Goal: Ask a question: Seek information or help from site administrators or community

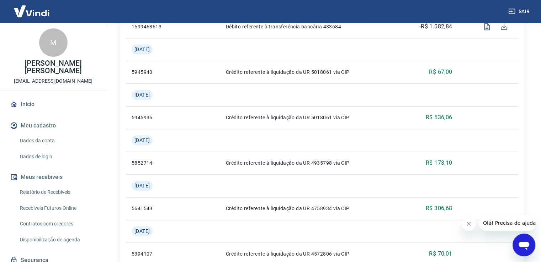
scroll to position [391, 0]
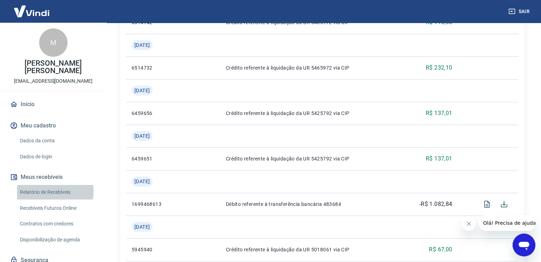
click at [46, 192] on link "Relatório de Recebíveis" at bounding box center [57, 192] width 81 height 15
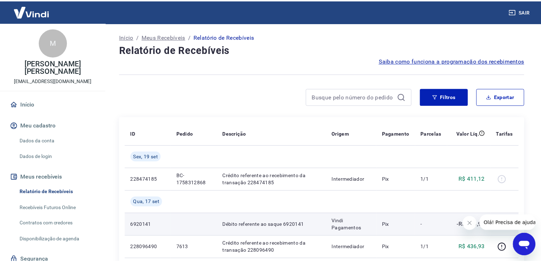
scroll to position [71, 0]
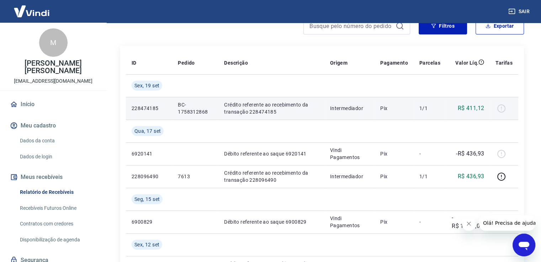
click at [501, 110] on div at bounding box center [503, 108] width 17 height 11
click at [501, 111] on div at bounding box center [503, 108] width 17 height 11
click at [468, 103] on td "R$ 411,12" at bounding box center [468, 108] width 44 height 23
click at [141, 109] on p "228474185" at bounding box center [149, 108] width 35 height 7
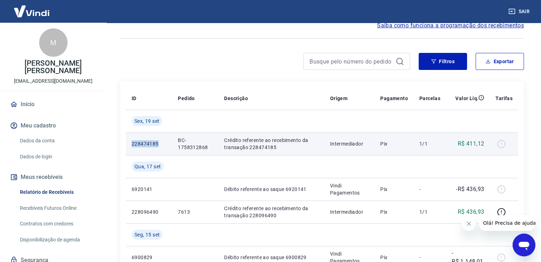
scroll to position [0, 0]
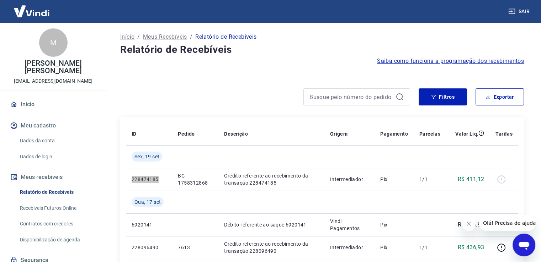
click at [522, 247] on icon "Abrir janela de mensagens" at bounding box center [523, 245] width 13 height 13
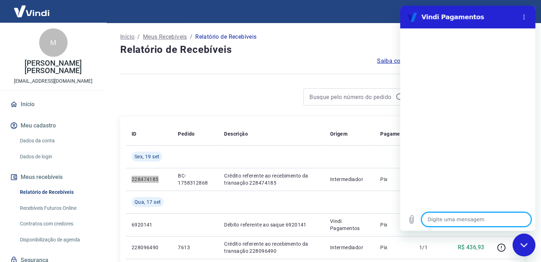
click at [476, 221] on textarea at bounding box center [476, 220] width 110 height 14
type textarea "e"
type textarea "x"
type textarea "es"
type textarea "x"
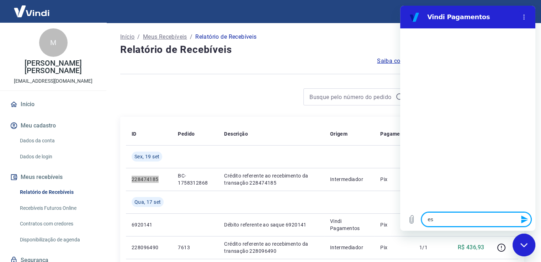
type textarea "est"
type textarea "x"
type textarea "esto"
type textarea "x"
type textarea "estor"
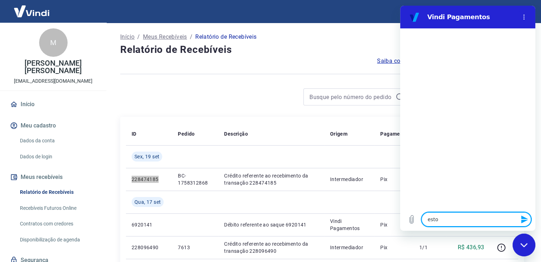
type textarea "x"
type textarea "estorn"
type textarea "x"
type textarea "estorno"
type textarea "x"
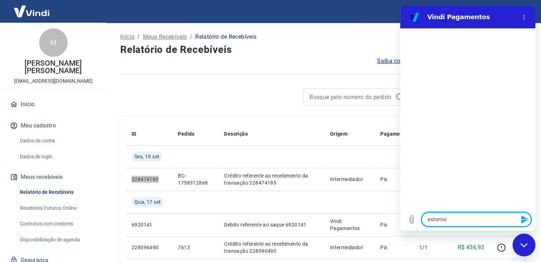
type textarea "estorno"
type textarea "x"
type textarea "estorno"
type textarea "x"
type textarea "estorn"
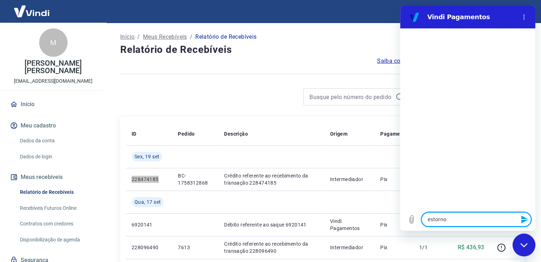
type textarea "x"
type textarea "estor"
type textarea "x"
type textarea "esto"
type textarea "x"
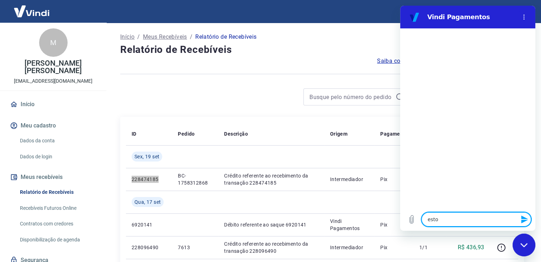
type textarea "est"
type textarea "x"
type textarea "es"
type textarea "x"
type textarea "e"
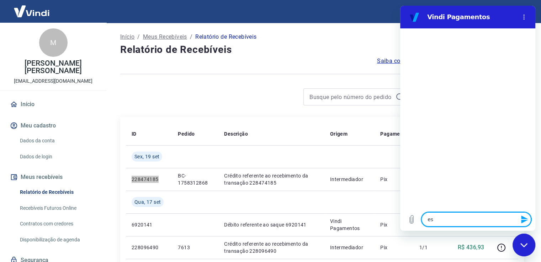
type textarea "x"
type textarea "O"
type textarea "x"
type textarea "Ol"
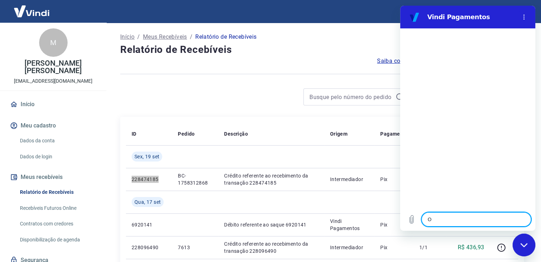
type textarea "x"
type textarea "[PERSON_NAME]"
type textarea "x"
type textarea "Ola,"
type textarea "x"
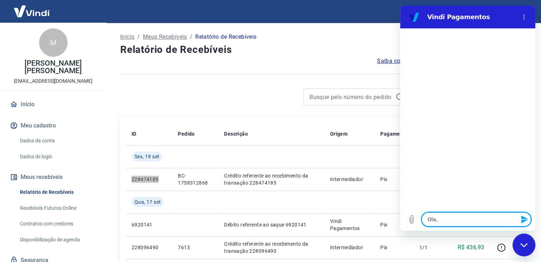
type textarea "Ola,"
type textarea "x"
type textarea "Ola, p"
type textarea "x"
type textarea "Ola, pr"
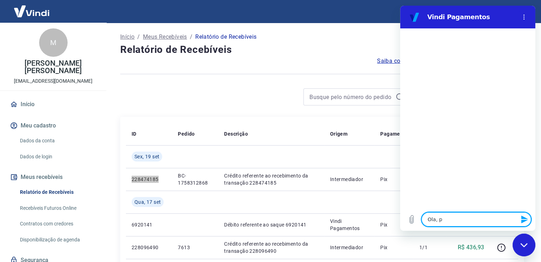
type textarea "x"
type textarea "Ola, pre"
type textarea "x"
type textarea "Ola, prec"
type textarea "x"
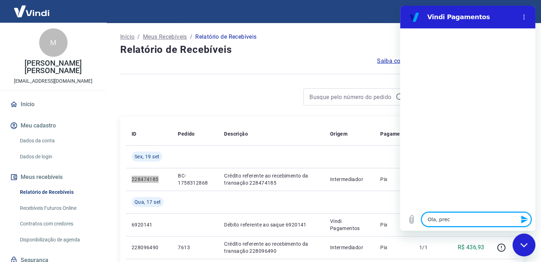
type textarea "Ola, preci"
type textarea "x"
type textarea "Ola, precis"
type textarea "x"
type textarea "Ola, preciso"
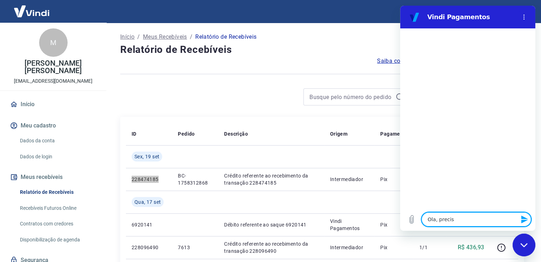
type textarea "x"
type textarea "Ola, preciso"
type textarea "x"
type textarea "Ola, preciso d"
type textarea "x"
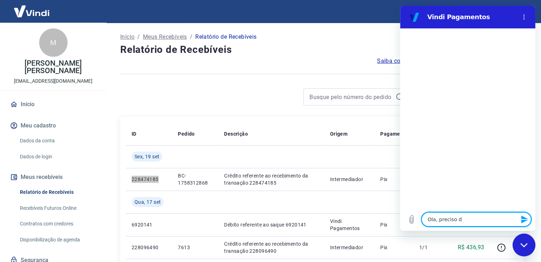
type textarea "Ola, preciso de"
type textarea "x"
type textarea "Ola, preciso de"
type textarea "x"
type textarea "Ola, preciso de a"
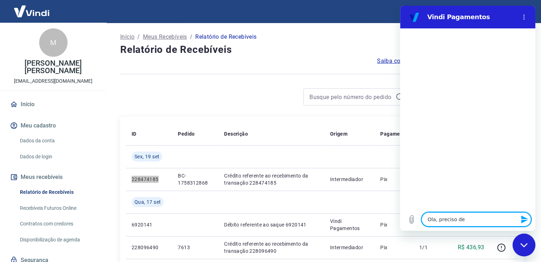
type textarea "x"
type textarea "Ola, preciso de aj"
type textarea "x"
type textarea "Ola, preciso de aju"
type textarea "x"
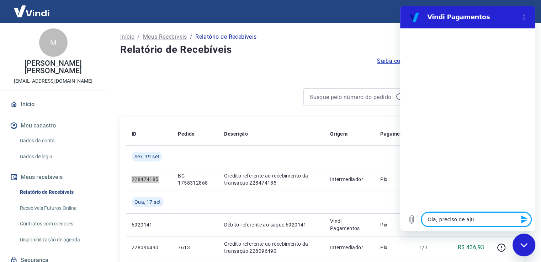
type textarea "Ola, preciso de ajud"
type textarea "x"
type textarea "Ola, preciso de ajuda"
type textarea "x"
type textarea "Ola, preciso de ajuda"
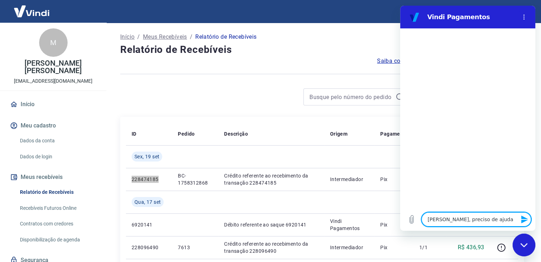
type textarea "x"
type textarea "Ola, preciso de ajuda n"
type textarea "x"
type textarea "Ola, preciso de ajuda no"
type textarea "x"
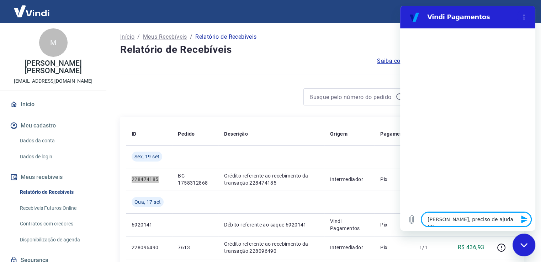
type textarea "Ola, preciso de ajuda no"
type textarea "x"
type textarea "Ola, preciso de ajuda no e"
type textarea "x"
type textarea "Ola, preciso de ajuda no es"
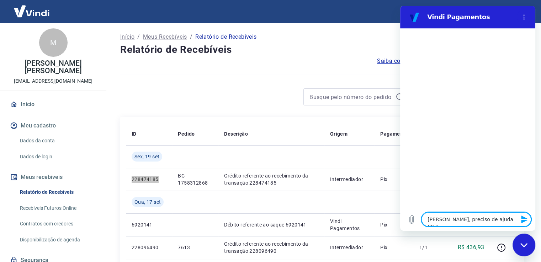
type textarea "x"
type textarea "Ola, preciso de ajuda no est"
type textarea "x"
type textarea "Ola, preciso de ajuda no esto"
type textarea "x"
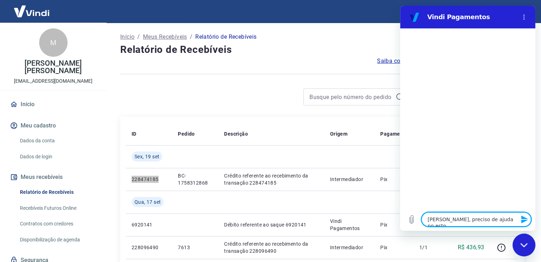
type textarea "Ola, preciso de ajuda no estor"
type textarea "x"
type textarea "Ola, preciso de ajuda no estorn"
type textarea "x"
type textarea "Ola, preciso de ajuda no estorno"
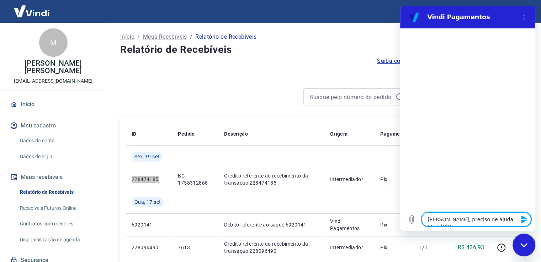
type textarea "x"
type textarea "Ola, preciso de ajuda no estorno"
type textarea "x"
type textarea "Ola, preciso de ajuda no estorno"
type textarea "x"
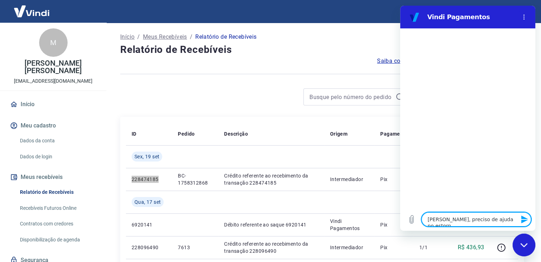
type textarea "Ola, preciso de ajuda no estor"
type textarea "x"
type textarea "Ola, preciso de ajuda no esto"
type textarea "x"
type textarea "Ola, preciso de ajuda no est"
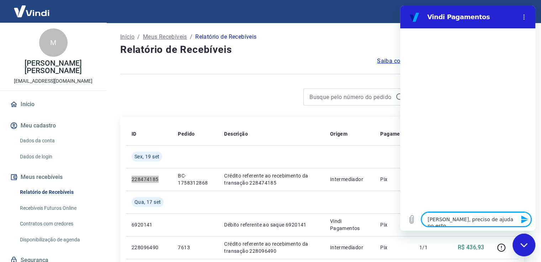
type textarea "x"
type textarea "Ola, preciso de ajuda no es"
type textarea "x"
type textarea "Ola, preciso de ajuda no e"
type textarea "x"
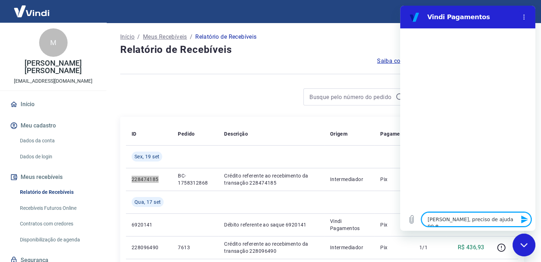
type textarea "Ola, preciso de ajuda no"
type textarea "x"
type textarea "Ola, preciso de ajuda no"
type textarea "x"
type textarea "Ola, preciso de ajuda n"
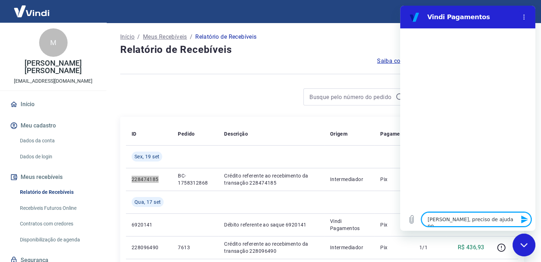
type textarea "x"
type textarea "Ola, preciso de ajuda"
type textarea "x"
type textarea "Ola, preciso de ajuda p"
type textarea "x"
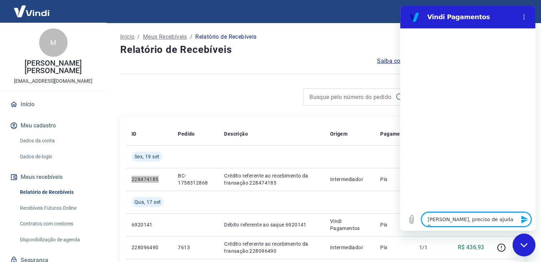
type textarea "Ola, preciso de ajuda pa"
type textarea "x"
type textarea "Ola, preciso de ajuda par"
type textarea "x"
type textarea "Ola, preciso de ajuda para"
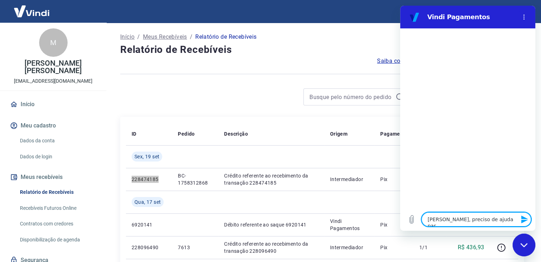
type textarea "x"
type textarea "Ola, preciso de ajuda para"
type textarea "x"
type textarea "Ola, preciso de ajuda para u"
type textarea "x"
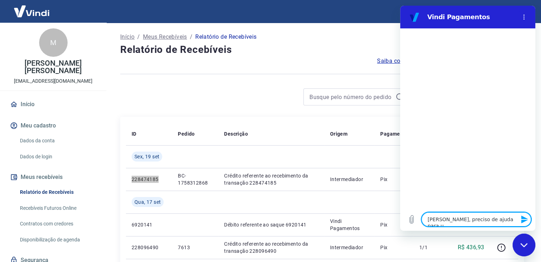
type textarea "Ola, preciso de ajuda para um"
type textarea "x"
type textarea "Ola, preciso de ajuda para um"
type textarea "x"
type textarea "Ola, preciso de ajuda para um e"
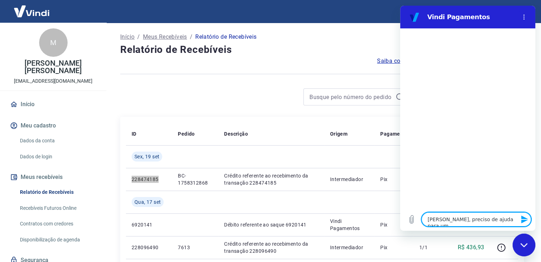
type textarea "x"
type textarea "Ola, preciso de ajuda para um es"
type textarea "x"
type textarea "Ola, preciso de ajuda para um est"
type textarea "x"
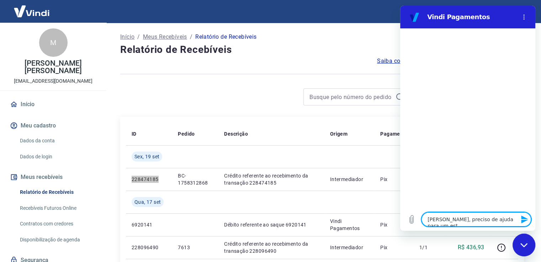
type textarea "Ola, preciso de ajuda para um esto"
type textarea "x"
type textarea "Ola, preciso de ajuda para um estor"
type textarea "x"
type textarea "Ola, preciso de ajuda para um estorn"
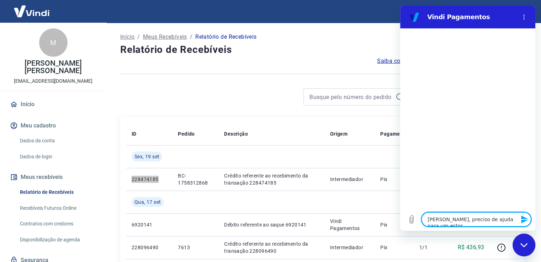
type textarea "x"
type textarea "Ola, preciso de ajuda para um estorno"
type textarea "x"
type textarea "Ola, preciso de ajuda para um estorno"
type textarea "x"
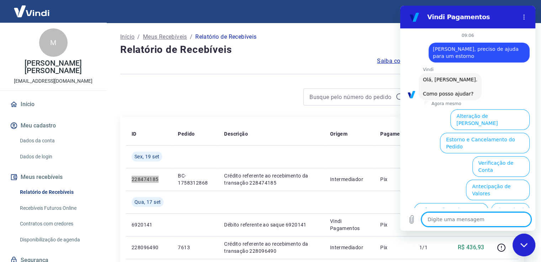
scroll to position [39, 0]
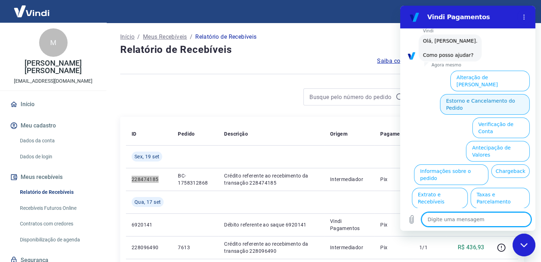
click at [497, 94] on button "Estorno e Cancelamento do Pedido" at bounding box center [485, 104] width 90 height 21
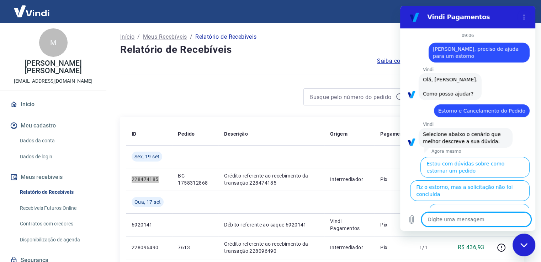
scroll to position [59, 0]
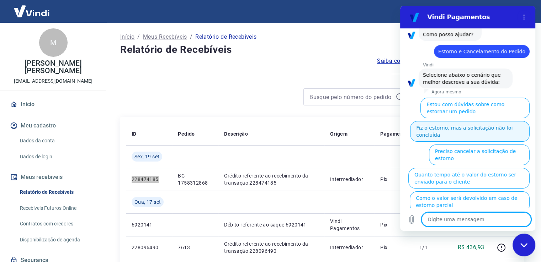
click at [485, 124] on button "Fiz o estorno, mas a solicitação não foi concluída" at bounding box center [469, 131] width 119 height 21
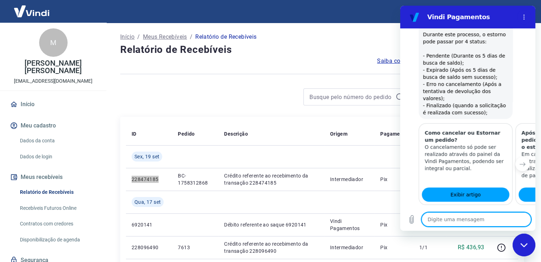
scroll to position [295, 0]
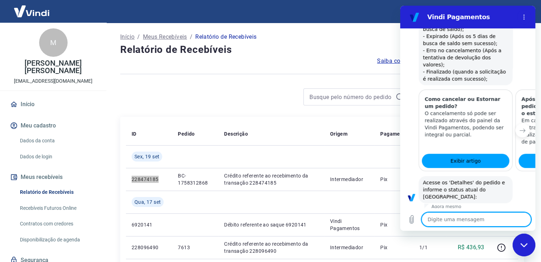
click at [463, 236] on button "Status Pendente" at bounding box center [457, 246] width 48 height 21
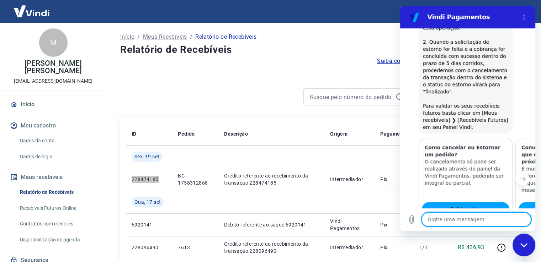
scroll to position [693, 0]
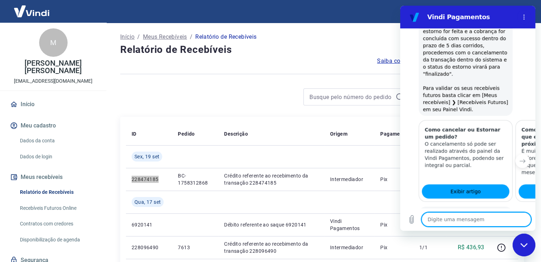
click at [491, 243] on button "Sim" at bounding box center [494, 250] width 21 height 14
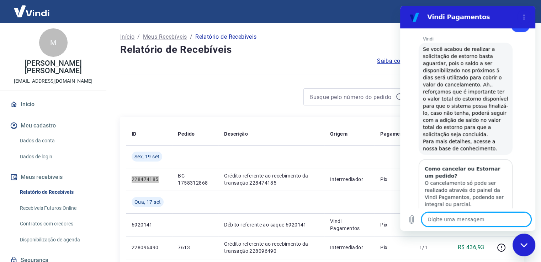
scroll to position [930, 0]
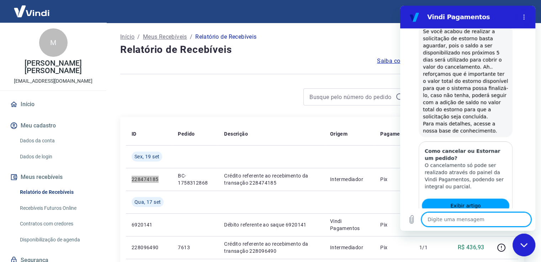
click at [461, 217] on textarea at bounding box center [476, 220] width 110 height 14
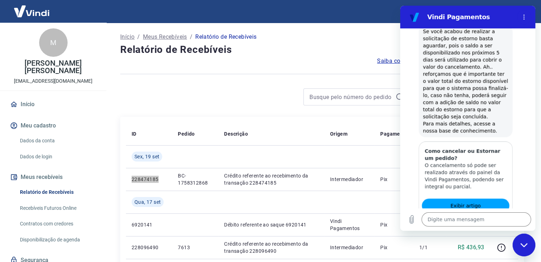
click at [488, 243] on button "Sim" at bounding box center [494, 250] width 21 height 14
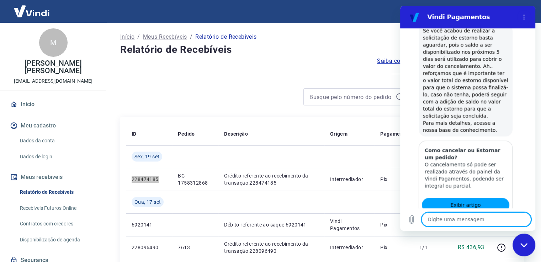
type textarea "x"
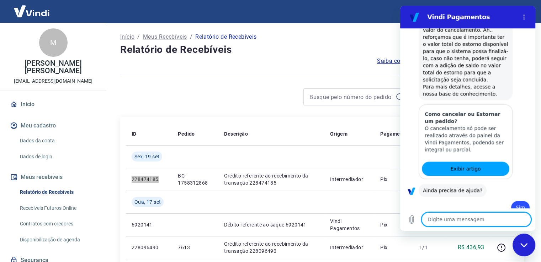
scroll to position [1114, 0]
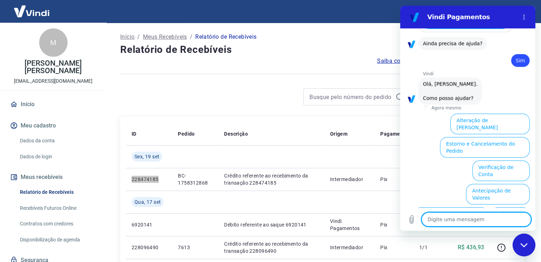
type textarea "p"
type textarea "x"
type textarea "pr"
type textarea "x"
type textarea "pre"
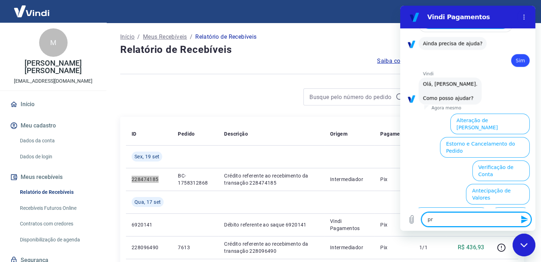
type textarea "x"
type textarea "prec"
type textarea "x"
type textarea "preci"
type textarea "x"
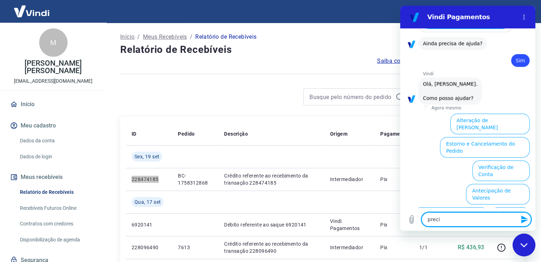
type textarea "precis"
type textarea "x"
type textarea "preciso"
type textarea "x"
type textarea "preciso"
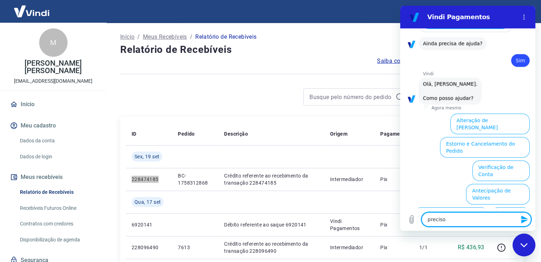
type textarea "x"
type textarea "preciso t"
type textarea "x"
type textarea "preciso te"
type textarea "x"
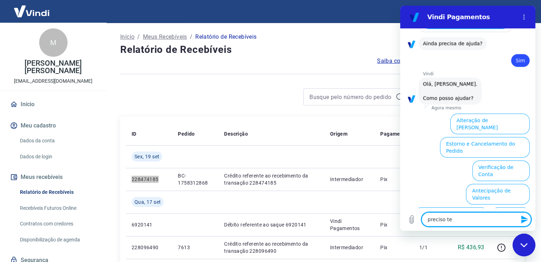
type textarea "preciso t"
type textarea "x"
type textarea "preciso"
type textarea "x"
type textarea "preciso d"
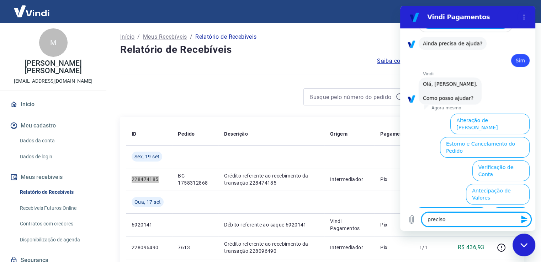
type textarea "x"
type textarea "preciso de"
type textarea "x"
type textarea "preciso de"
type textarea "x"
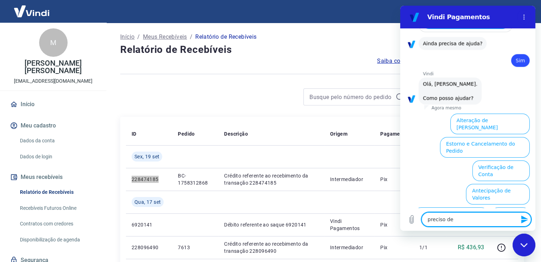
type textarea "preciso de a"
type textarea "x"
type textarea "preciso de at"
type textarea "x"
type textarea "preciso de ate"
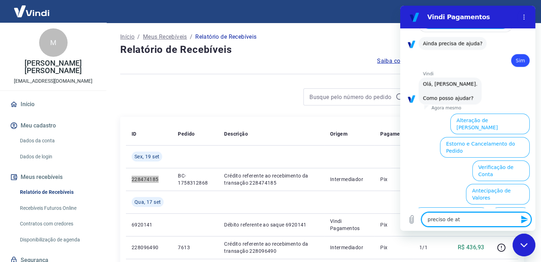
type textarea "x"
type textarea "preciso de aten"
type textarea "x"
type textarea "preciso de atend"
type textarea "x"
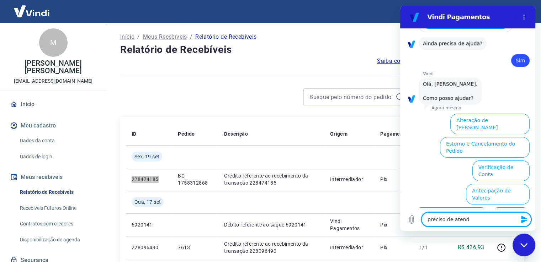
type textarea "preciso de atendi"
type textarea "x"
type textarea "preciso de atendim"
type textarea "x"
type textarea "preciso de atendime"
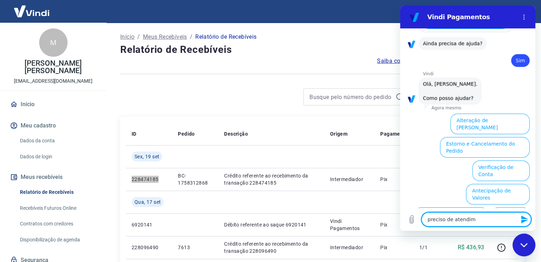
type textarea "x"
type textarea "preciso de atendimen"
type textarea "x"
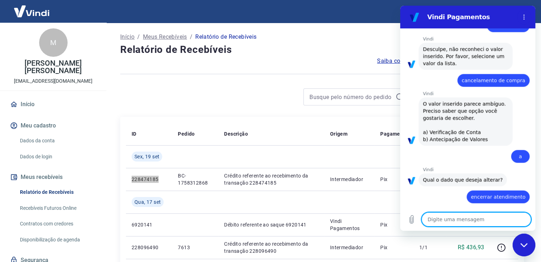
scroll to position [1342, 0]
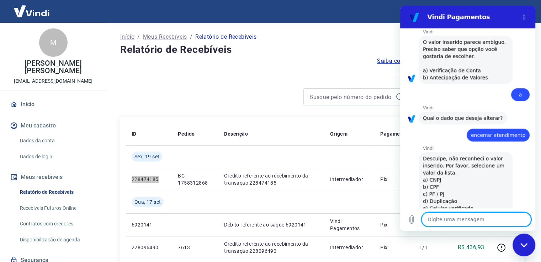
click at [521, 246] on icon "Fechar janela de mensagens" at bounding box center [523, 245] width 7 height 5
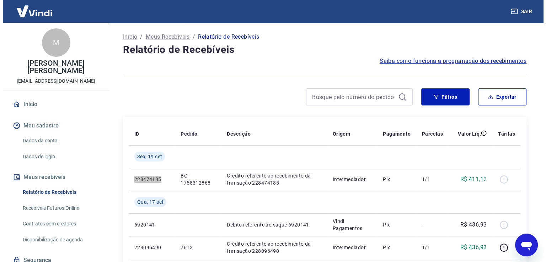
scroll to position [27, 0]
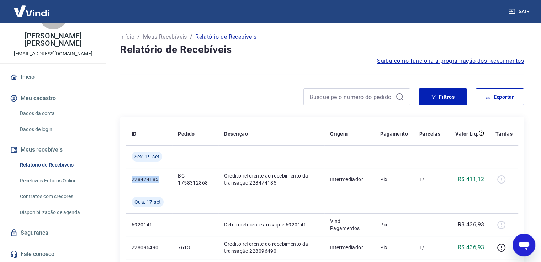
click at [49, 255] on link "Fale conosco" at bounding box center [53, 255] width 89 height 16
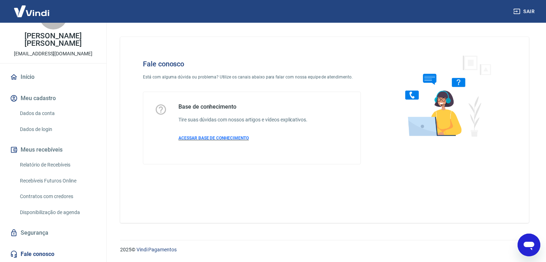
click at [213, 139] on span "ACESSAR BASE DE CONHECIMENTO" at bounding box center [213, 138] width 70 height 5
click at [523, 239] on icon "Abrir janela de mensagens" at bounding box center [529, 245] width 13 height 13
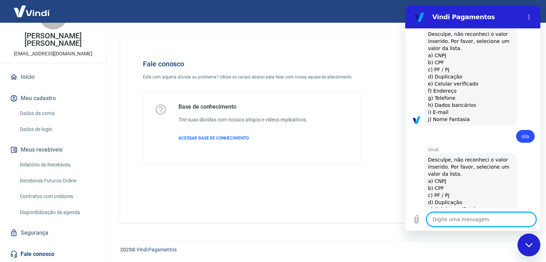
scroll to position [1468, 0]
click at [443, 220] on textarea at bounding box center [482, 220] width 110 height 14
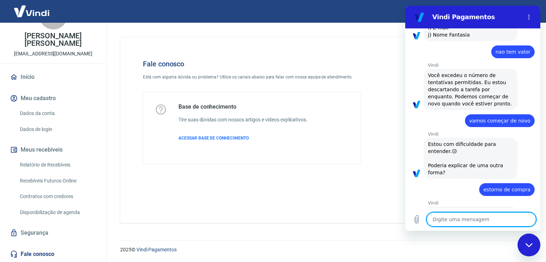
scroll to position [1678, 0]
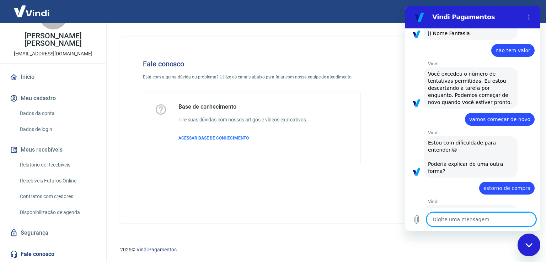
click at [479, 214] on textarea at bounding box center [482, 220] width 110 height 14
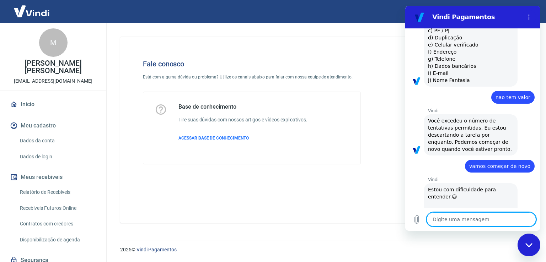
scroll to position [1809, 0]
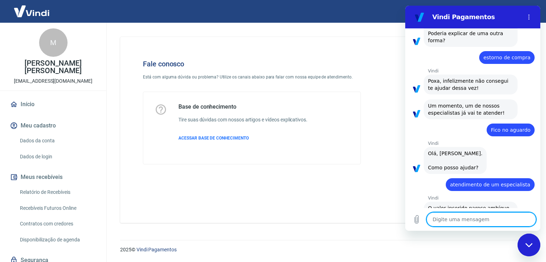
click at [470, 220] on textarea at bounding box center [482, 220] width 110 height 14
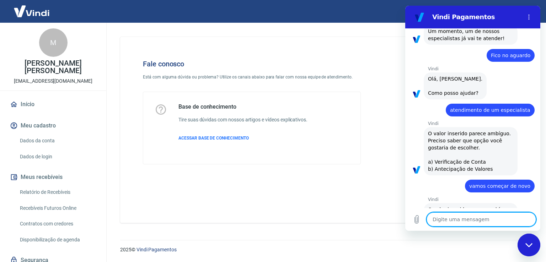
scroll to position [1885, 0]
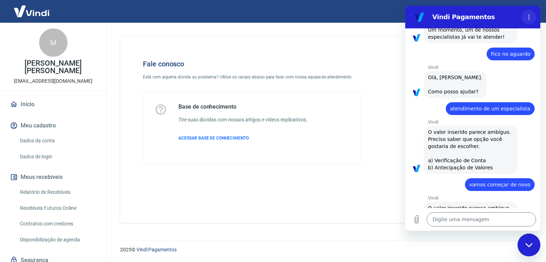
click at [533, 12] on button "Menu de opções" at bounding box center [529, 17] width 14 height 14
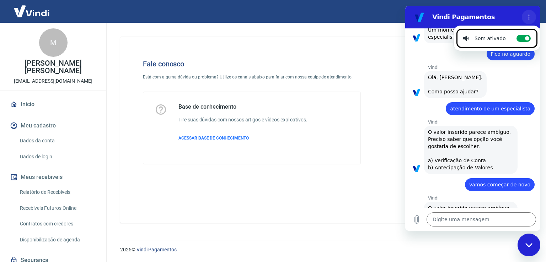
click at [528, 18] on icon "Menu de opções" at bounding box center [529, 17] width 6 height 6
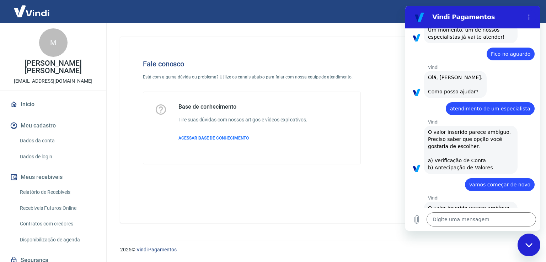
click at [529, 244] on icon "Fechar janela de mensagens" at bounding box center [528, 245] width 7 height 5
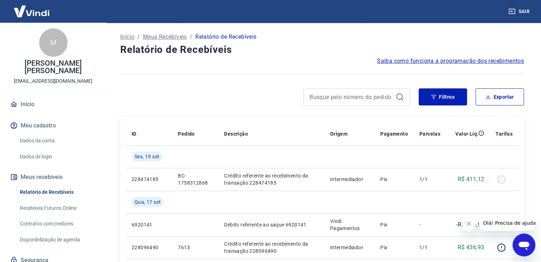
click at [518, 243] on icon "Abrir janela de mensagens" at bounding box center [523, 245] width 13 height 13
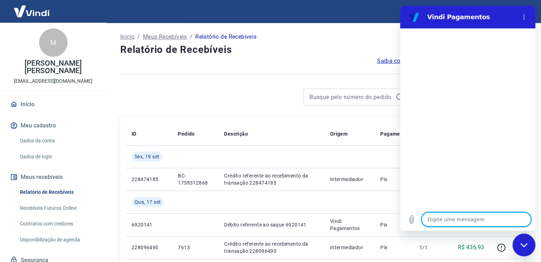
click at [492, 213] on textarea at bounding box center [476, 220] width 110 height 14
type textarea "o"
type textarea "x"
type textarea "ol"
type textarea "x"
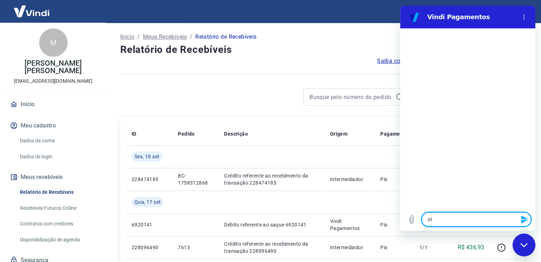
type textarea "ola"
type textarea "x"
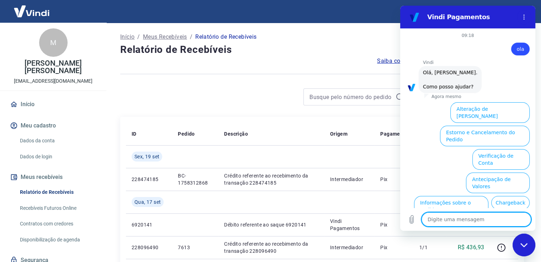
scroll to position [39, 0]
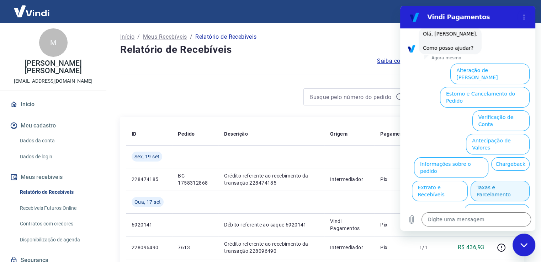
click at [491, 181] on button "Taxas e Parcelamento" at bounding box center [499, 191] width 59 height 21
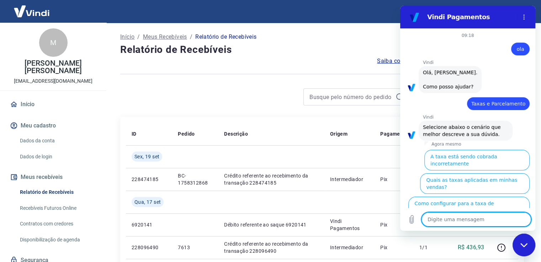
scroll to position [36, 0]
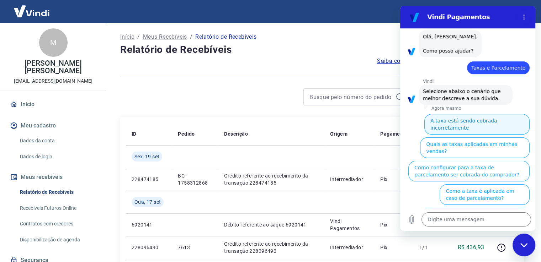
click at [442, 118] on button "A taxa está sendo cobrada incorretamente" at bounding box center [476, 124] width 105 height 21
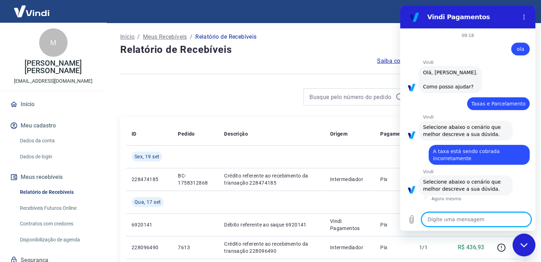
scroll to position [28, 0]
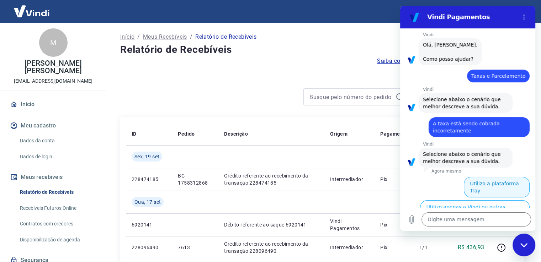
click at [502, 183] on button "Utilizo a plataforma Tray" at bounding box center [497, 187] width 66 height 21
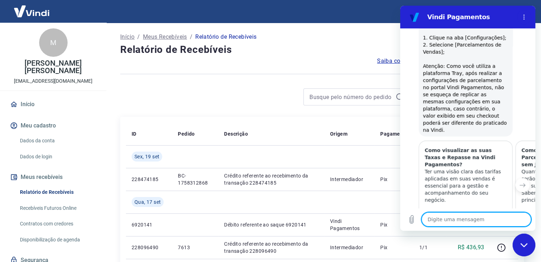
type textarea "x"
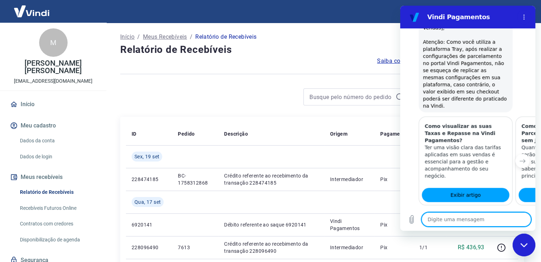
scroll to position [490, 0]
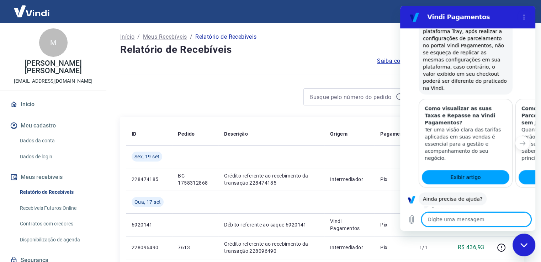
click at [491, 219] on textarea at bounding box center [476, 220] width 110 height 14
type textarea "p"
type textarea "x"
type textarea "pr"
type textarea "x"
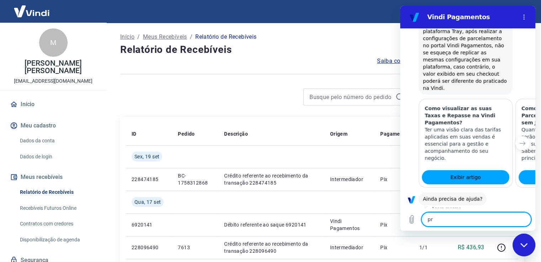
type textarea "pre"
type textarea "x"
type textarea "prec"
type textarea "x"
type textarea "preci"
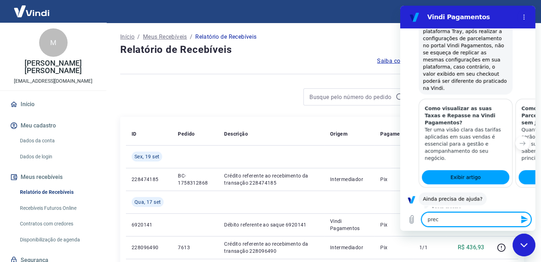
type textarea "x"
type textarea "precis"
type textarea "x"
type textarea "preciso"
type textarea "x"
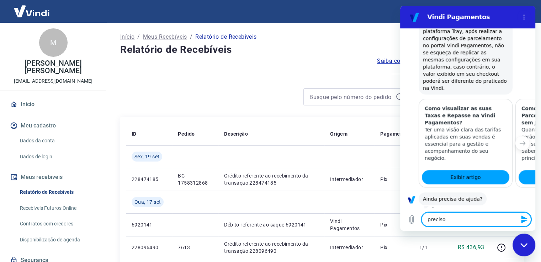
type textarea "preciso"
type textarea "x"
type textarea "preciso d"
type textarea "x"
type textarea "preciso de"
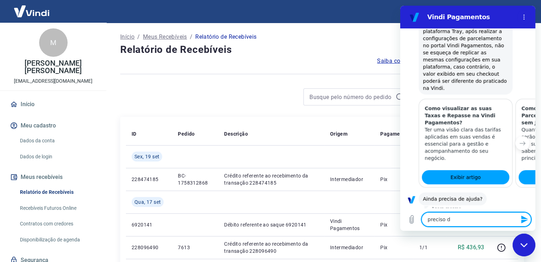
type textarea "x"
type textarea "preciso de"
type textarea "x"
type textarea "preciso de a"
type textarea "x"
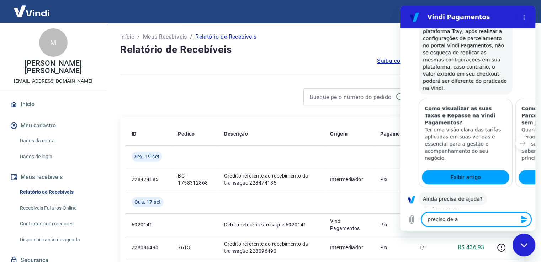
type textarea "preciso de at"
type textarea "x"
type textarea "preciso de ate"
type textarea "x"
type textarea "preciso de aten"
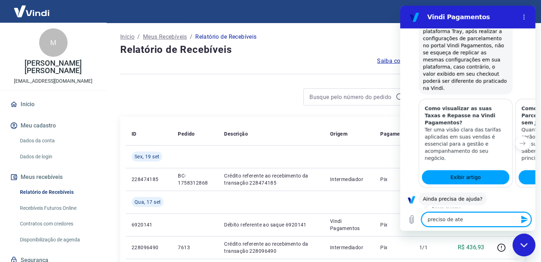
type textarea "x"
type textarea "preciso de atend"
type textarea "x"
type textarea "preciso de atendi"
type textarea "x"
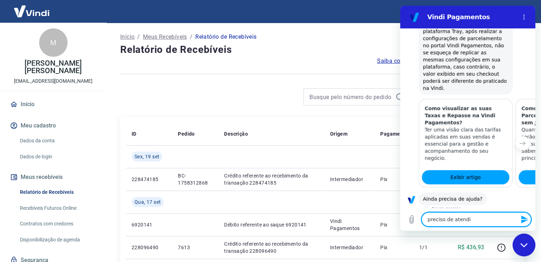
type textarea "preciso de atendim"
type textarea "x"
type textarea "preciso de atendime"
type textarea "x"
type textarea "preciso de atendimen"
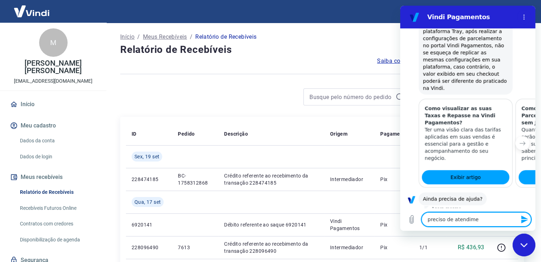
type textarea "x"
type textarea "preciso de atendiment"
type textarea "x"
type textarea "preciso de atendimento"
type textarea "x"
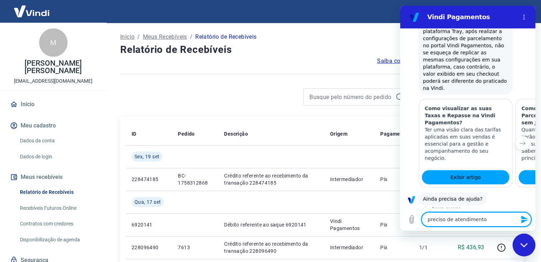
type textarea "preciso de atendimento"
type textarea "x"
type textarea "preciso de atendimento h"
type textarea "x"
type textarea "preciso de atendimento hu"
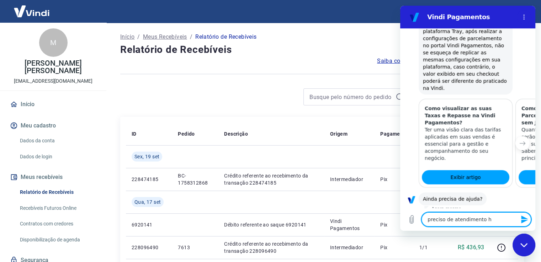
type textarea "x"
type textarea "preciso de atendimento hum"
type textarea "x"
type textarea "preciso de atendimento huma"
type textarea "x"
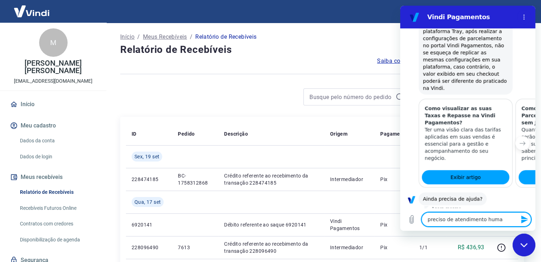
type textarea "preciso de atendimento human"
type textarea "x"
type textarea "preciso de atendimento humani"
type textarea "x"
type textarea "preciso de atendimento humaniz"
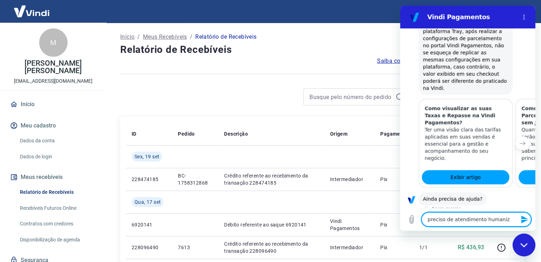
type textarea "x"
type textarea "preciso de atendimento humaniza"
type textarea "x"
type textarea "preciso de atendimento humanizad"
type textarea "x"
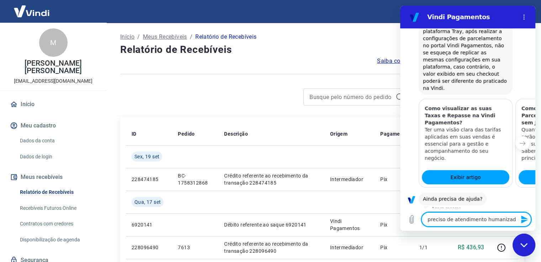
type textarea "preciso de atendimento humanizado"
type textarea "x"
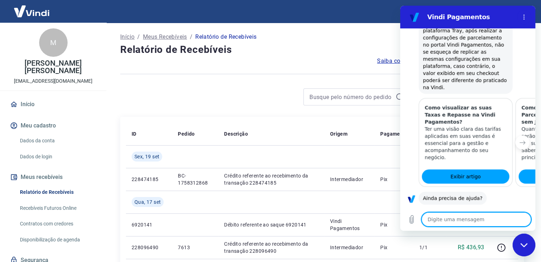
type textarea "x"
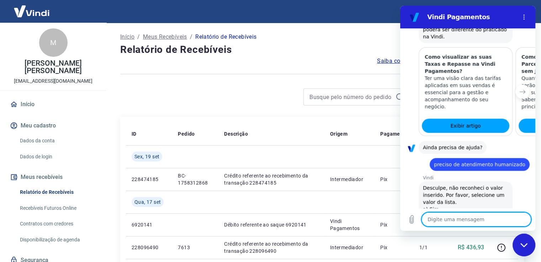
scroll to position [543, 0]
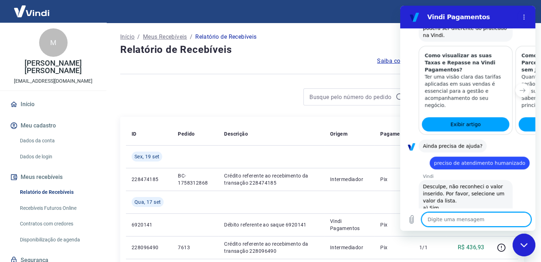
type textarea "b"
type textarea "x"
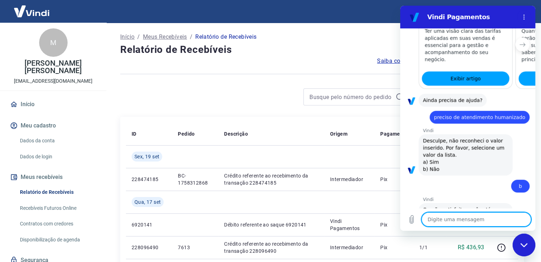
scroll to position [623, 0]
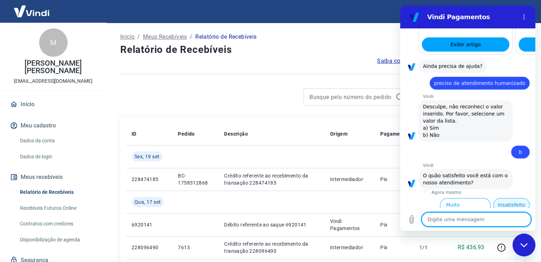
click at [500, 198] on button "Insatisfeito" at bounding box center [511, 205] width 36 height 14
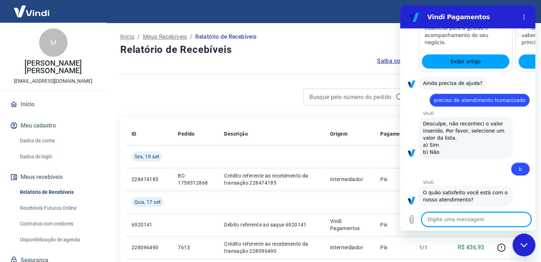
scroll to position [607, 0]
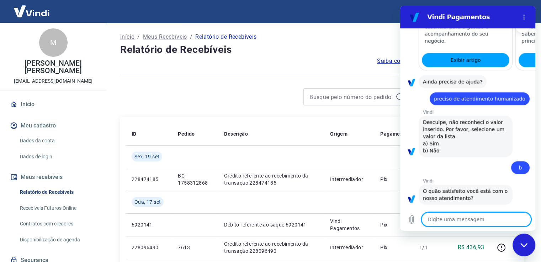
type textarea "x"
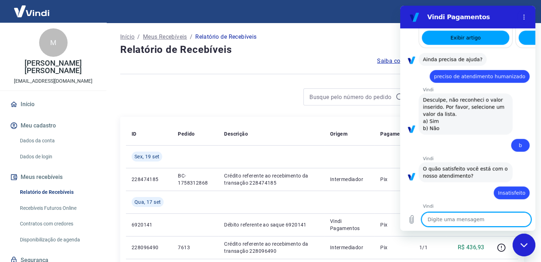
scroll to position [631, 0]
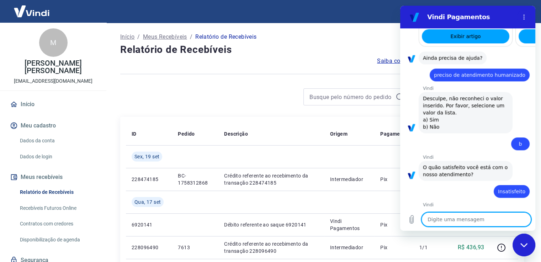
click at [485, 221] on textarea at bounding box center [476, 220] width 110 height 14
type textarea "f"
type textarea "x"
type textarea "fa"
type textarea "x"
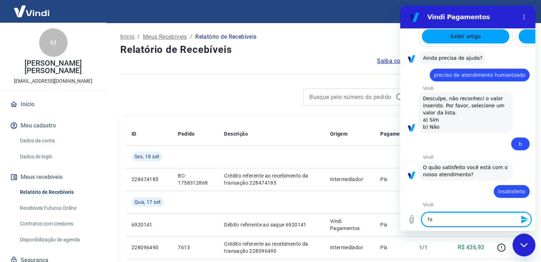
type textarea "fal"
type textarea "x"
type textarea "falt"
type textarea "x"
type textarea "falta"
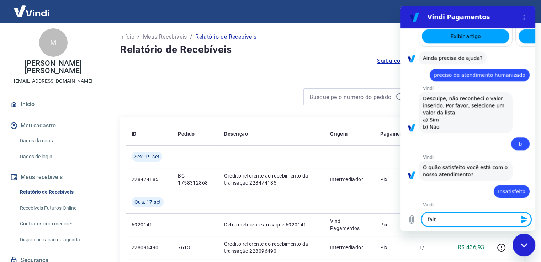
type textarea "x"
type textarea "falta"
type textarea "x"
type textarea "falta a"
type textarea "x"
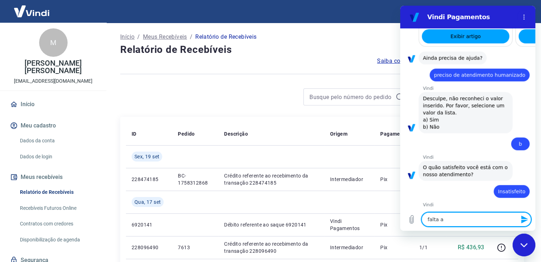
type textarea "falta at"
type textarea "x"
type textarea "falta ate"
type textarea "x"
type textarea "falta aten"
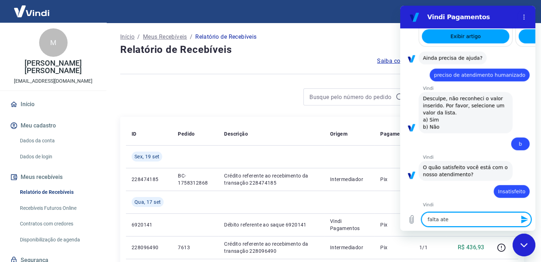
type textarea "x"
type textarea "falta atend"
type textarea "x"
type textarea "falta aten"
type textarea "x"
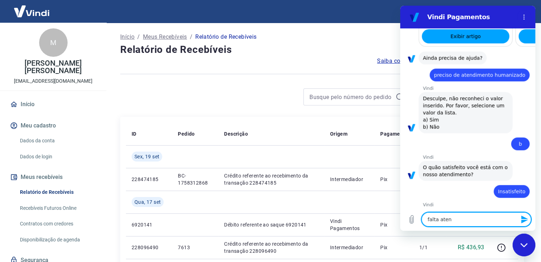
type textarea "falta ate"
type textarea "x"
type textarea "falta at"
type textarea "x"
type textarea "falta a"
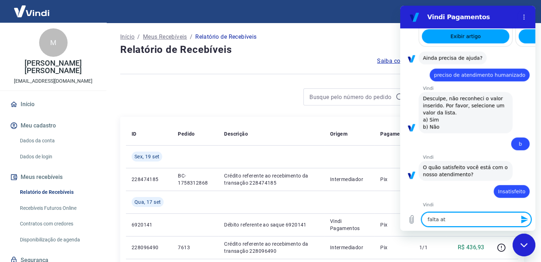
type textarea "x"
type textarea "falta"
type textarea "x"
type textarea "falta"
type textarea "x"
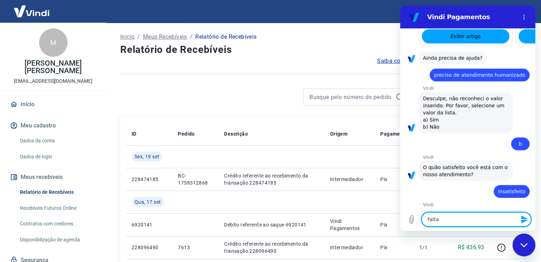
type textarea "falt"
type textarea "x"
type textarea "fal"
type textarea "x"
type textarea "fa"
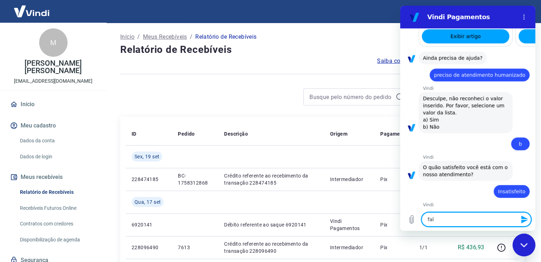
type textarea "x"
type textarea "f"
type textarea "x"
type textarea "f"
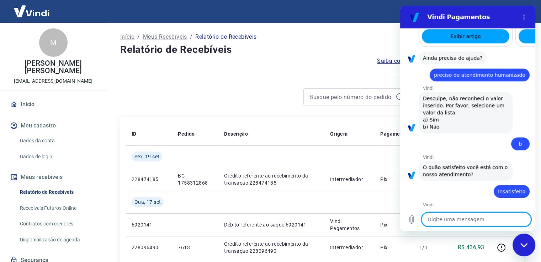
type textarea "x"
type textarea "fa"
type textarea "x"
type textarea "fal"
type textarea "x"
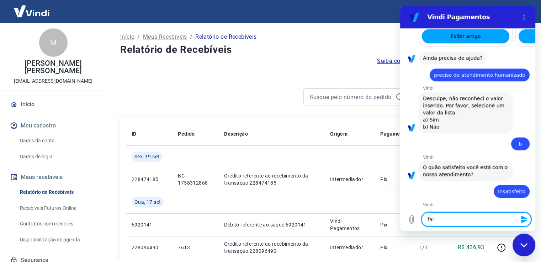
type textarea "falt"
type textarea "x"
type textarea "falta"
type textarea "x"
type textarea "falta"
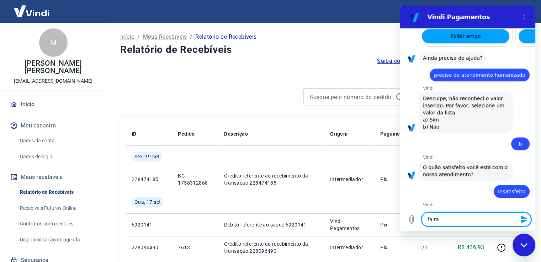
type textarea "x"
type textarea "falta d"
type textarea "x"
type textarea "falta de"
type textarea "x"
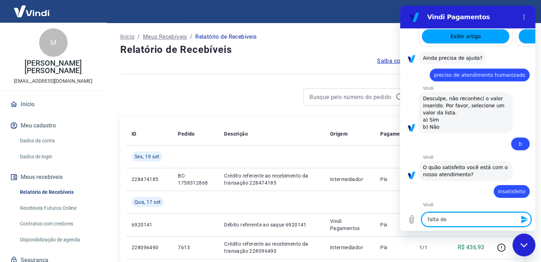
type textarea "falta de"
type textarea "x"
type textarea "falta de i"
type textarea "x"
type textarea "falta de in"
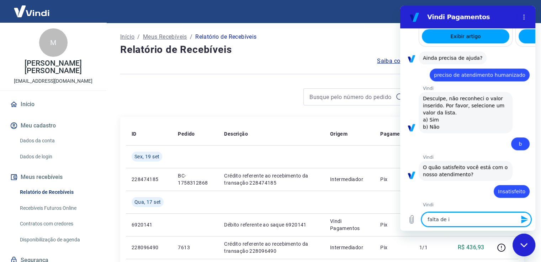
type textarea "x"
type textarea "falta de inf"
type textarea "x"
type textarea "falta de info"
type textarea "x"
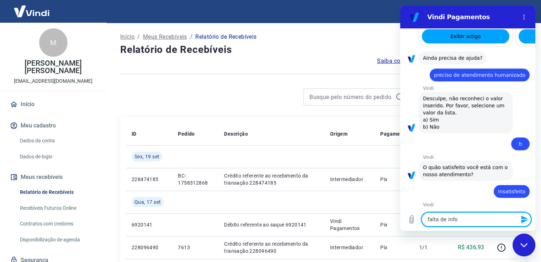
type textarea "falta de infor"
type textarea "x"
type textarea "falta de inform"
type textarea "x"
type textarea "falta de informa"
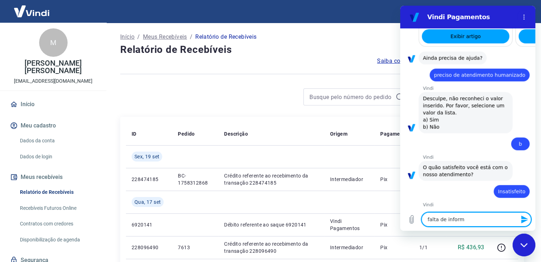
type textarea "x"
type textarea "falta de informaç"
type textarea "x"
type textarea "falta de informaçã"
type textarea "x"
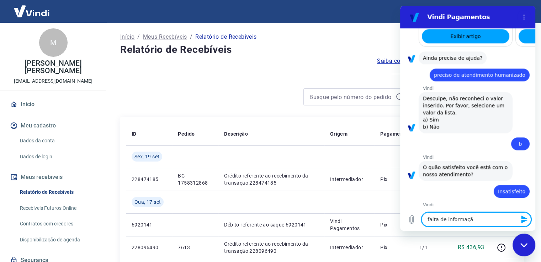
type textarea "falta de informação"
type textarea "x"
type textarea "falta de informação"
type textarea "x"
type textarea "falta de informação n"
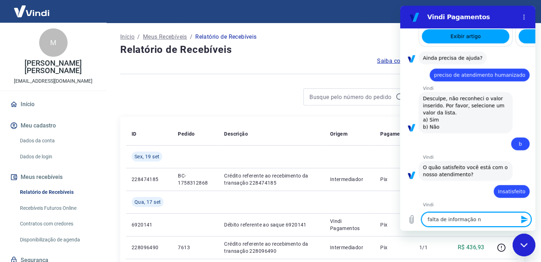
type textarea "x"
type textarea "falta de informação no"
type textarea "x"
type textarea "falta de informação no"
type textarea "x"
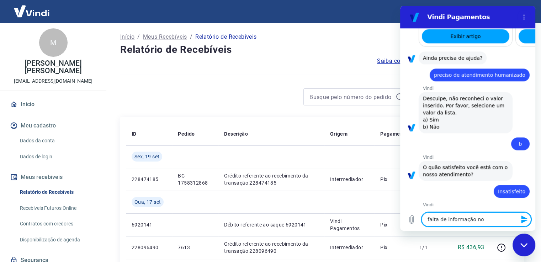
type textarea "falta de informação no a"
type textarea "x"
type textarea "falta de informação no"
type textarea "x"
type textarea "falta de informação no"
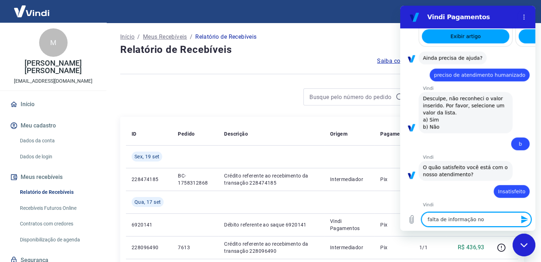
type textarea "x"
type textarea "falta de informação n"
type textarea "x"
type textarea "falta de informação"
type textarea "x"
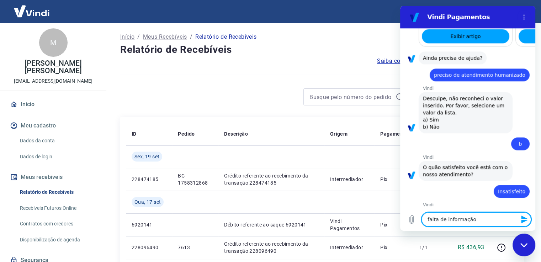
type textarea "falta de informação"
type textarea "x"
type textarea "falta de informaçã"
type textarea "x"
type textarea "falta de informação"
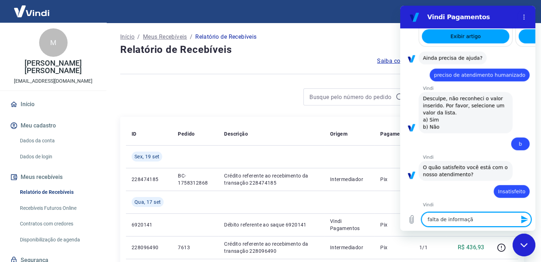
type textarea "x"
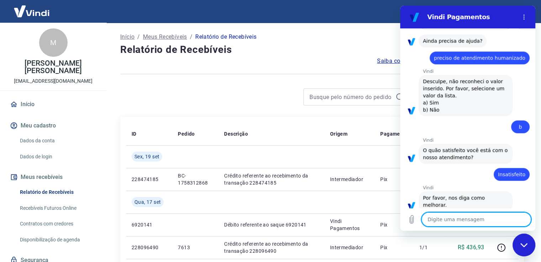
type textarea "x"
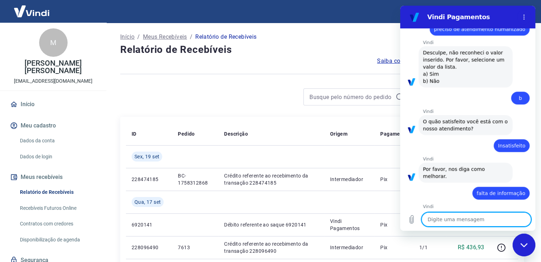
scroll to position [678, 0]
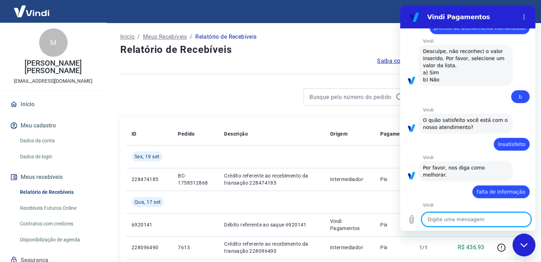
type textarea "o"
type textarea "x"
type textarea "ol"
type textarea "x"
type textarea "ola"
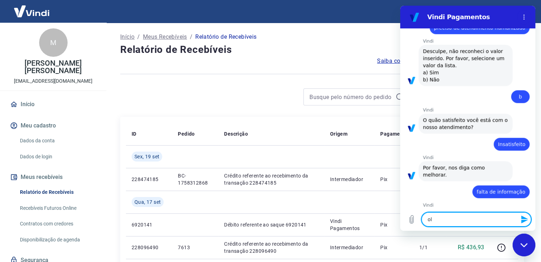
type textarea "x"
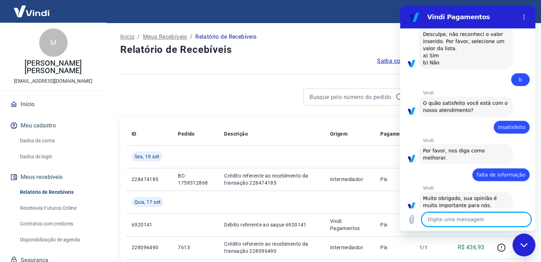
type textarea "x"
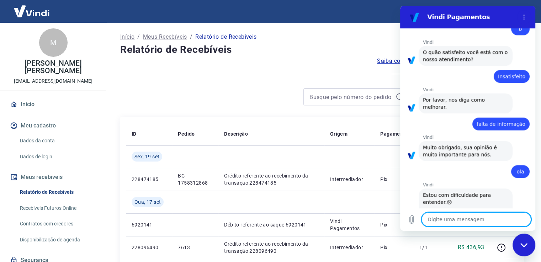
scroll to position [748, 0]
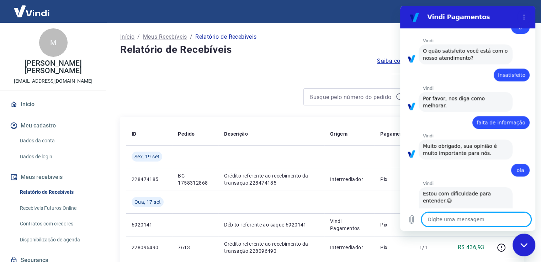
type textarea "a"
type textarea "x"
type textarea "at"
type textarea "x"
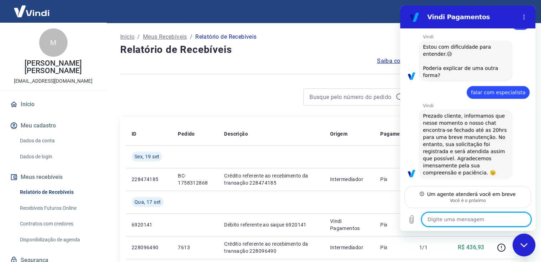
scroll to position [142, 0]
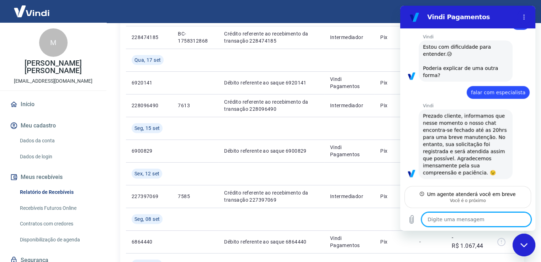
click at [464, 221] on textarea at bounding box center [476, 220] width 110 height 14
click at [522, 14] on icon "Menu de opções" at bounding box center [524, 17] width 6 height 6
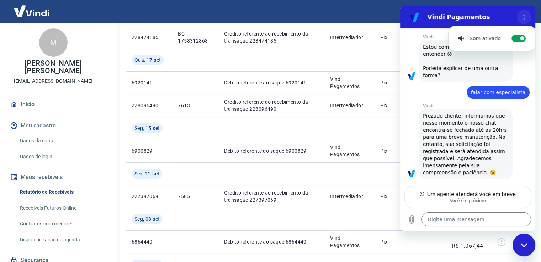
click at [523, 15] on icon "Menu de opções" at bounding box center [524, 17] width 6 height 6
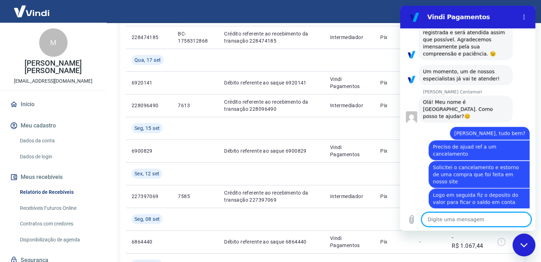
scroll to position [1044, 0]
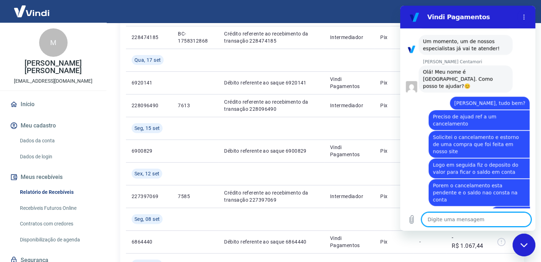
click at [482, 217] on textarea at bounding box center [476, 220] width 110 height 14
paste textarea "228096490"
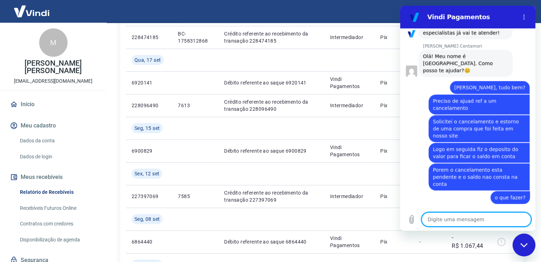
scroll to position [1061, 0]
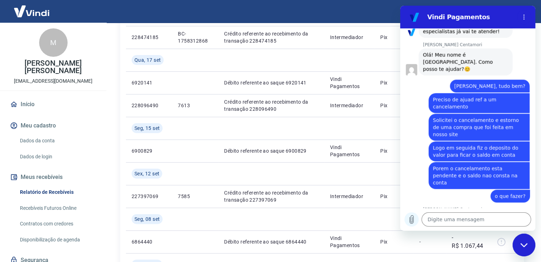
click at [414, 221] on icon "Carregar arquivo" at bounding box center [411, 219] width 9 height 9
click at [404, 213] on button "Carregar arquivo" at bounding box center [411, 220] width 14 height 14
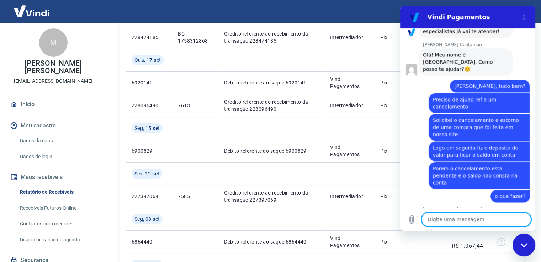
click at [485, 217] on textarea at bounding box center [476, 220] width 110 height 14
click at [410, 221] on icon "Carregar arquivo" at bounding box center [412, 220] width 4 height 8
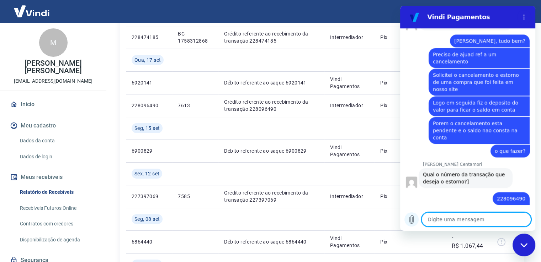
scroll to position [1105, 0]
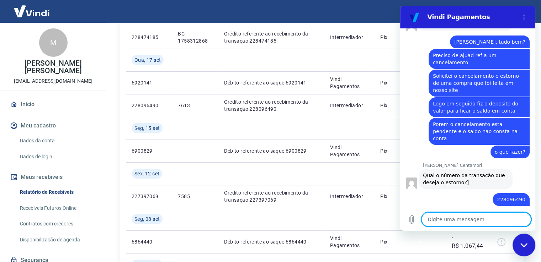
click at [475, 219] on textarea at bounding box center [476, 220] width 110 height 14
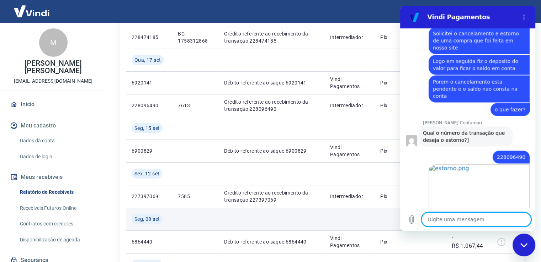
scroll to position [1179, 0]
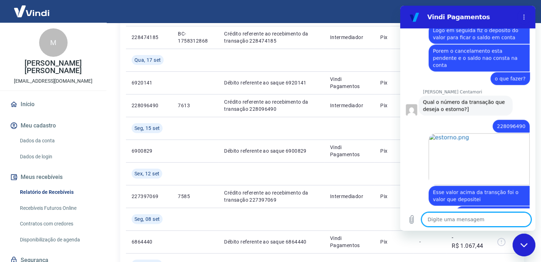
click at [473, 222] on textarea at bounding box center [476, 220] width 110 height 14
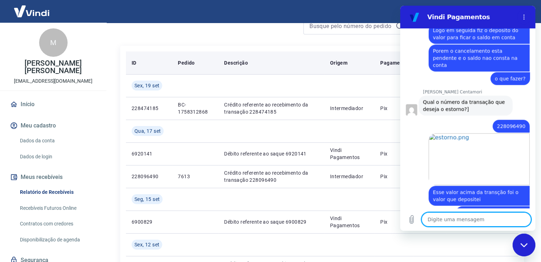
scroll to position [0, 0]
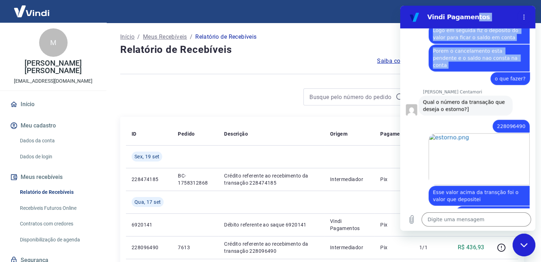
drag, startPoint x: 469, startPoint y: 18, endPoint x: 472, endPoint y: 32, distance: 14.2
click at [472, 32] on div "Vindi Pagamentos 09:18 diz: [PERSON_NAME] · 09:18 [PERSON_NAME] diz: [PERSON_NA…" at bounding box center [467, 118] width 135 height 225
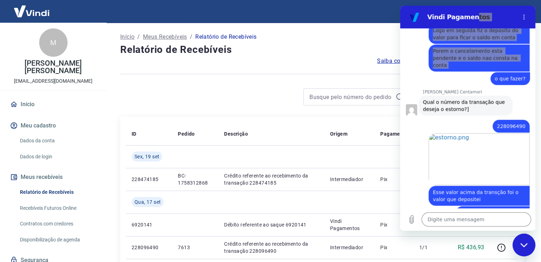
click at [517, 243] on div "Fechar janela de mensagens" at bounding box center [523, 245] width 21 height 21
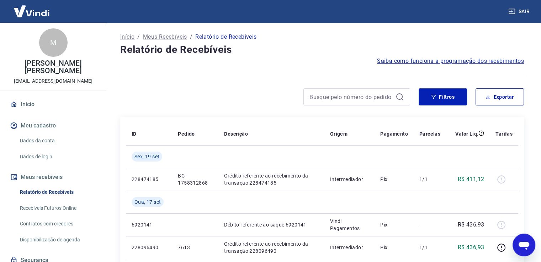
click at [524, 247] on icon "Abrir janela de mensagens" at bounding box center [523, 246] width 11 height 9
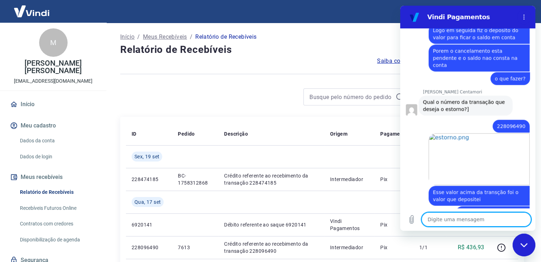
click at [467, 223] on textarea at bounding box center [476, 220] width 110 height 14
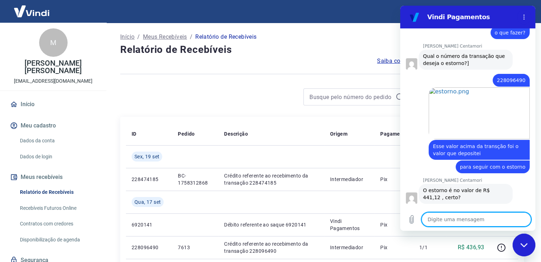
scroll to position [1226, 0]
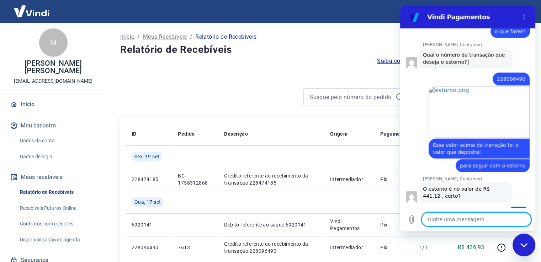
click at [524, 247] on icon "Fechar janela de mensagens" at bounding box center [523, 245] width 7 height 4
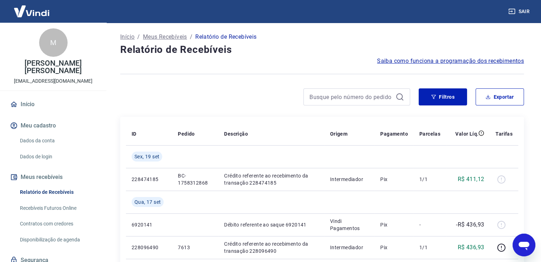
click at [25, 106] on link "Início" at bounding box center [53, 105] width 89 height 16
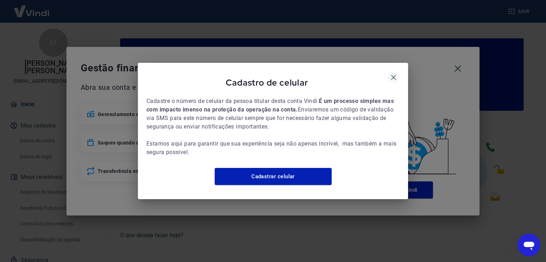
click at [392, 73] on icon "button" at bounding box center [393, 77] width 9 height 9
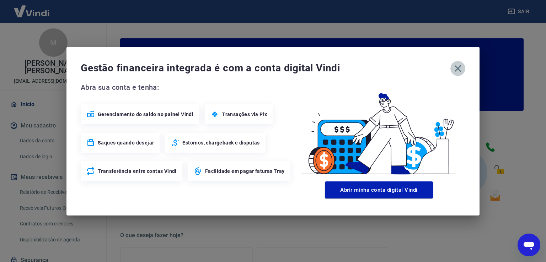
click at [453, 67] on button "button" at bounding box center [457, 68] width 15 height 15
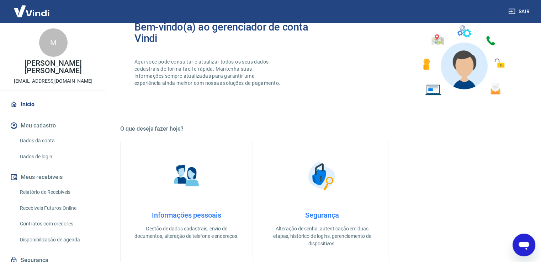
scroll to position [36, 0]
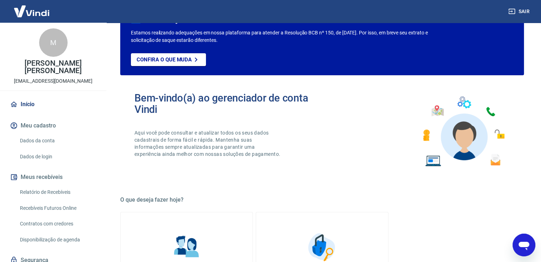
click at [48, 194] on link "Relatório de Recebíveis" at bounding box center [57, 192] width 81 height 15
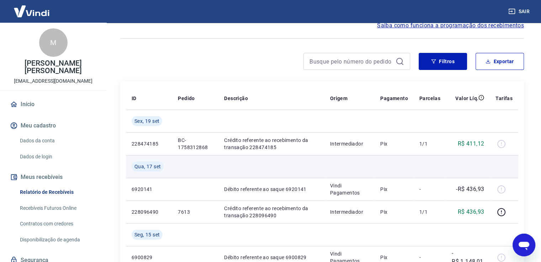
scroll to position [71, 0]
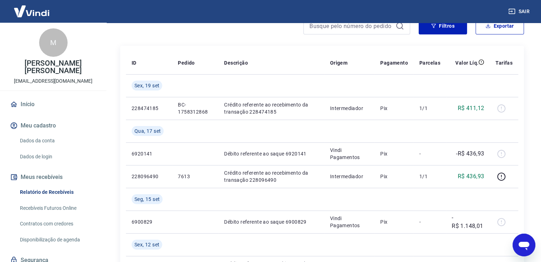
click at [521, 244] on icon "Abrir janela de mensagens" at bounding box center [523, 246] width 11 height 9
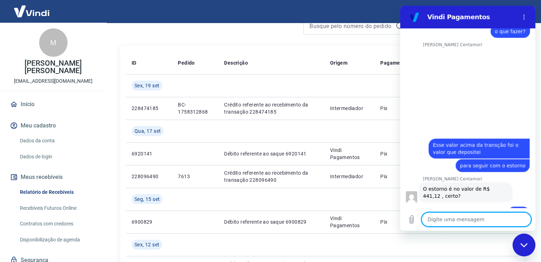
scroll to position [0, 0]
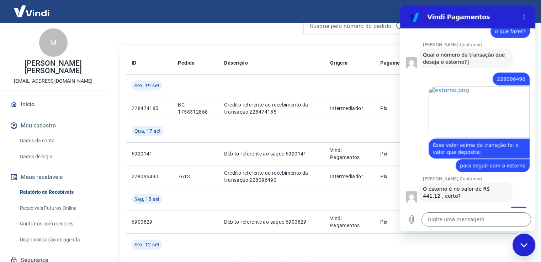
click at [519, 242] on div "Fechar janela de mensagens" at bounding box center [523, 245] width 21 height 21
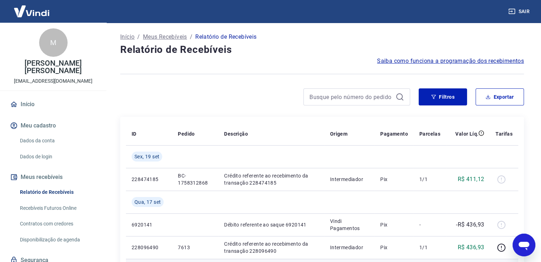
scroll to position [142, 0]
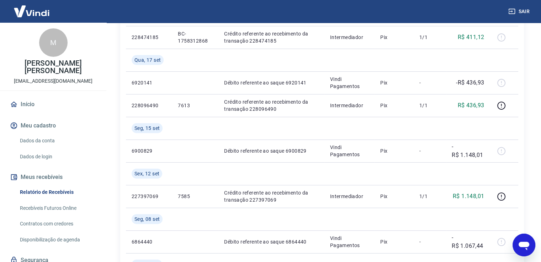
click at [521, 246] on icon "Abrir janela de mensagens" at bounding box center [523, 246] width 11 height 9
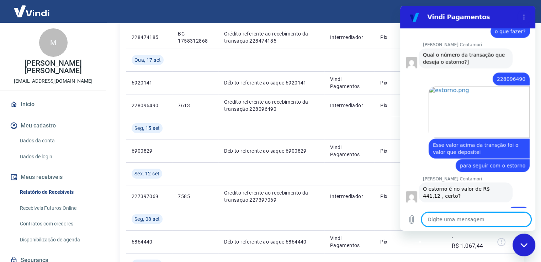
scroll to position [0, 0]
click at [441, 221] on textarea at bounding box center [476, 220] width 110 height 14
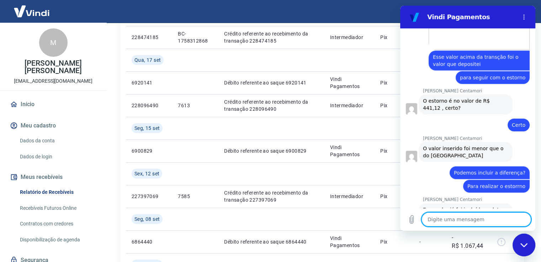
scroll to position [1315, 0]
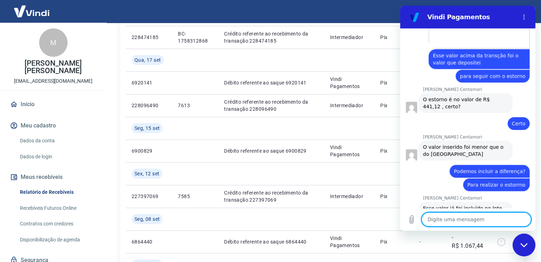
click at [464, 222] on textarea at bounding box center [476, 220] width 110 height 14
click at [481, 218] on textarea at bounding box center [476, 220] width 110 height 14
click at [479, 218] on textarea at bounding box center [476, 220] width 110 height 14
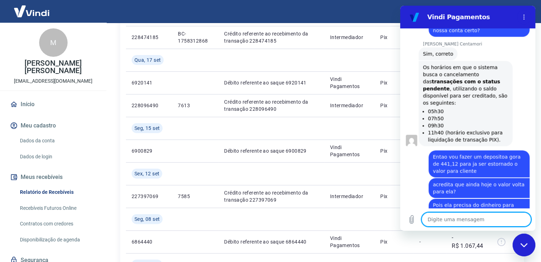
scroll to position [1637, 0]
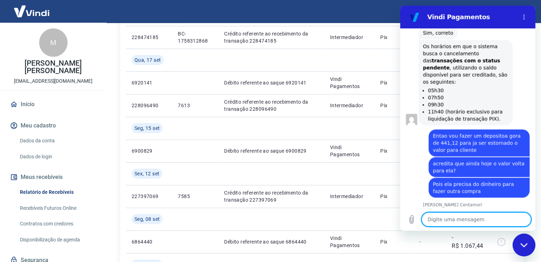
click at [456, 217] on textarea at bounding box center [476, 220] width 110 height 14
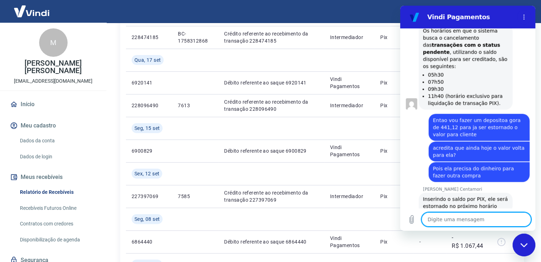
scroll to position [1654, 0]
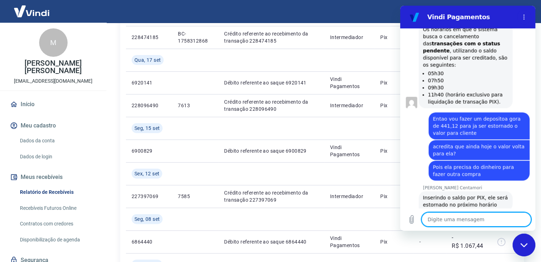
click at [455, 219] on textarea at bounding box center [476, 220] width 110 height 14
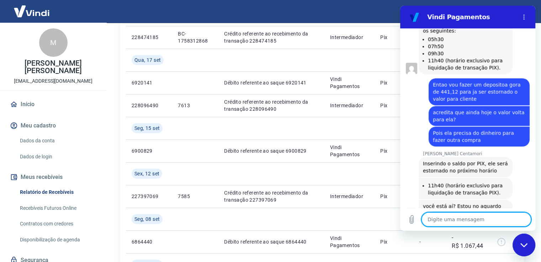
scroll to position [1739, 0]
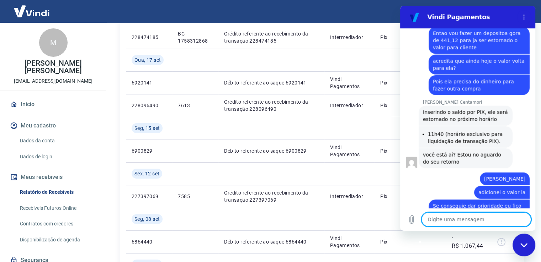
click at [463, 224] on textarea at bounding box center [476, 220] width 110 height 14
click at [462, 224] on textarea at bounding box center [476, 220] width 110 height 14
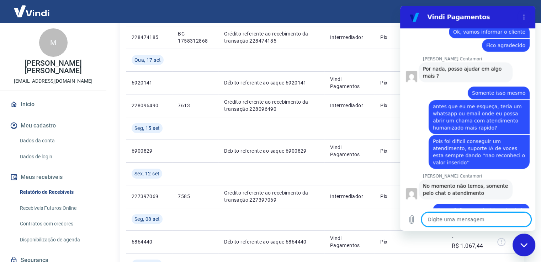
scroll to position [2014, 0]
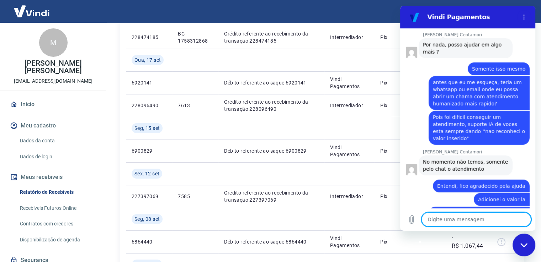
click at [440, 220] on textarea at bounding box center [476, 220] width 110 height 14
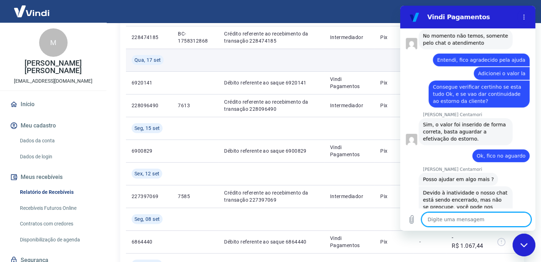
scroll to position [2157, 0]
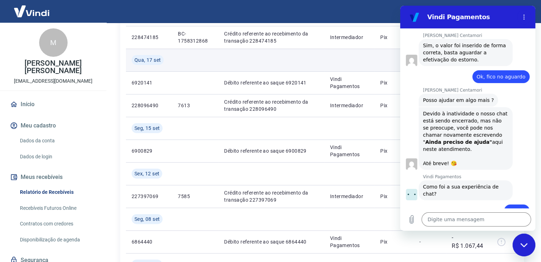
scroll to position [2219, 0]
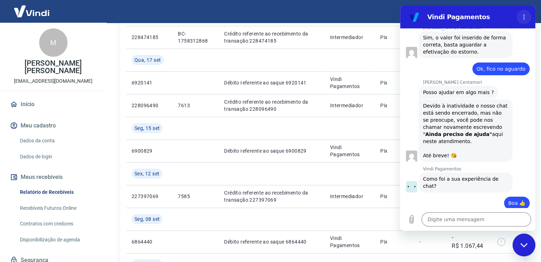
click at [526, 15] on icon "Menu de opções" at bounding box center [524, 17] width 6 height 6
click at [527, 249] on div "Fechar janela de mensagens" at bounding box center [523, 245] width 21 height 21
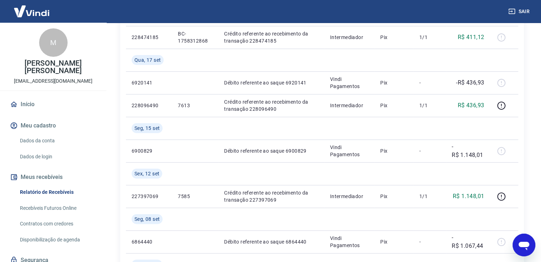
scroll to position [0, 0]
